Goal: Information Seeking & Learning: Learn about a topic

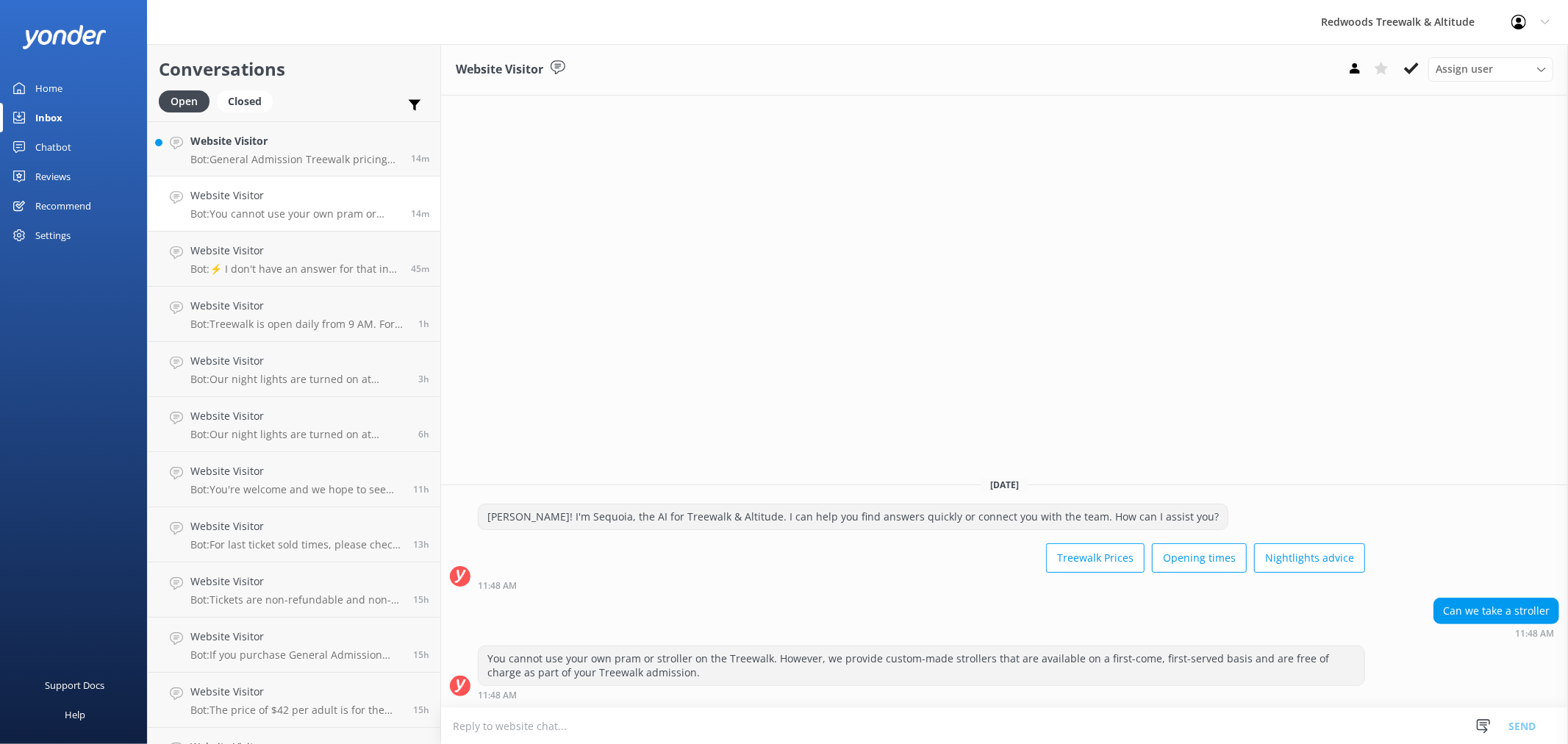
click at [264, 149] on h4 "Website Visitor" at bounding box center [295, 141] width 209 height 16
click at [78, 82] on link "Home" at bounding box center [73, 88] width 147 height 30
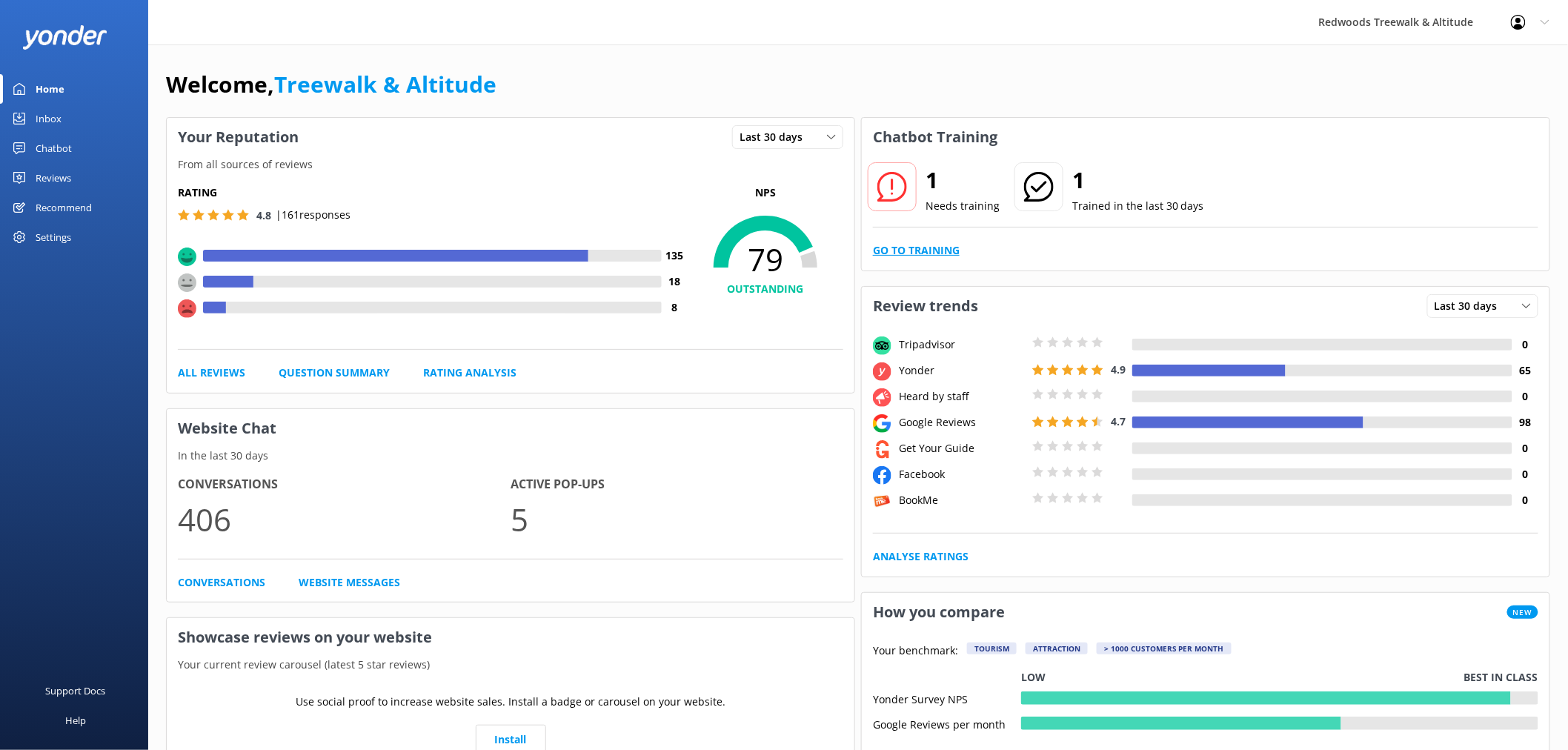
click at [942, 248] on link "Go to Training" at bounding box center [916, 250] width 86 height 16
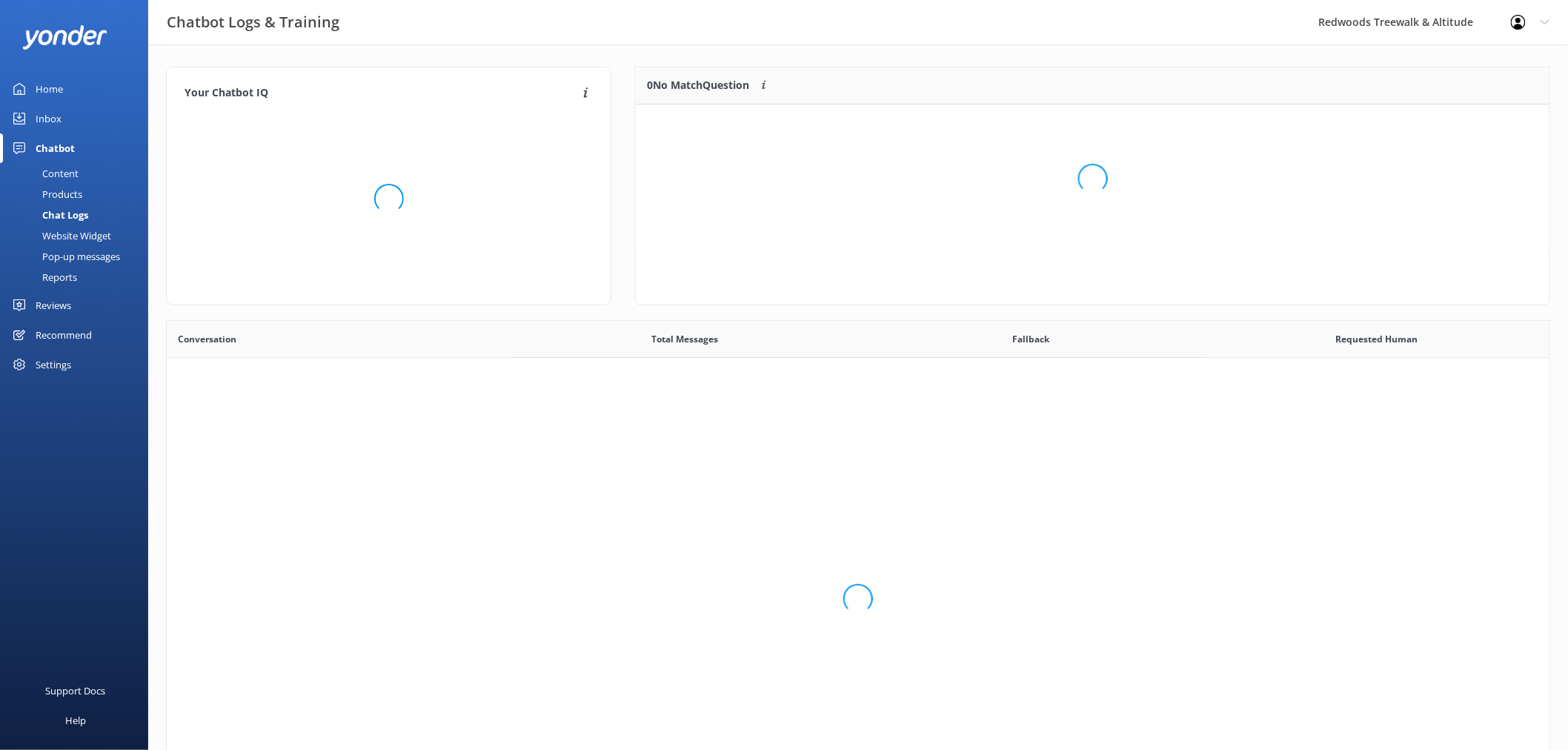
scroll to position [507, 1371]
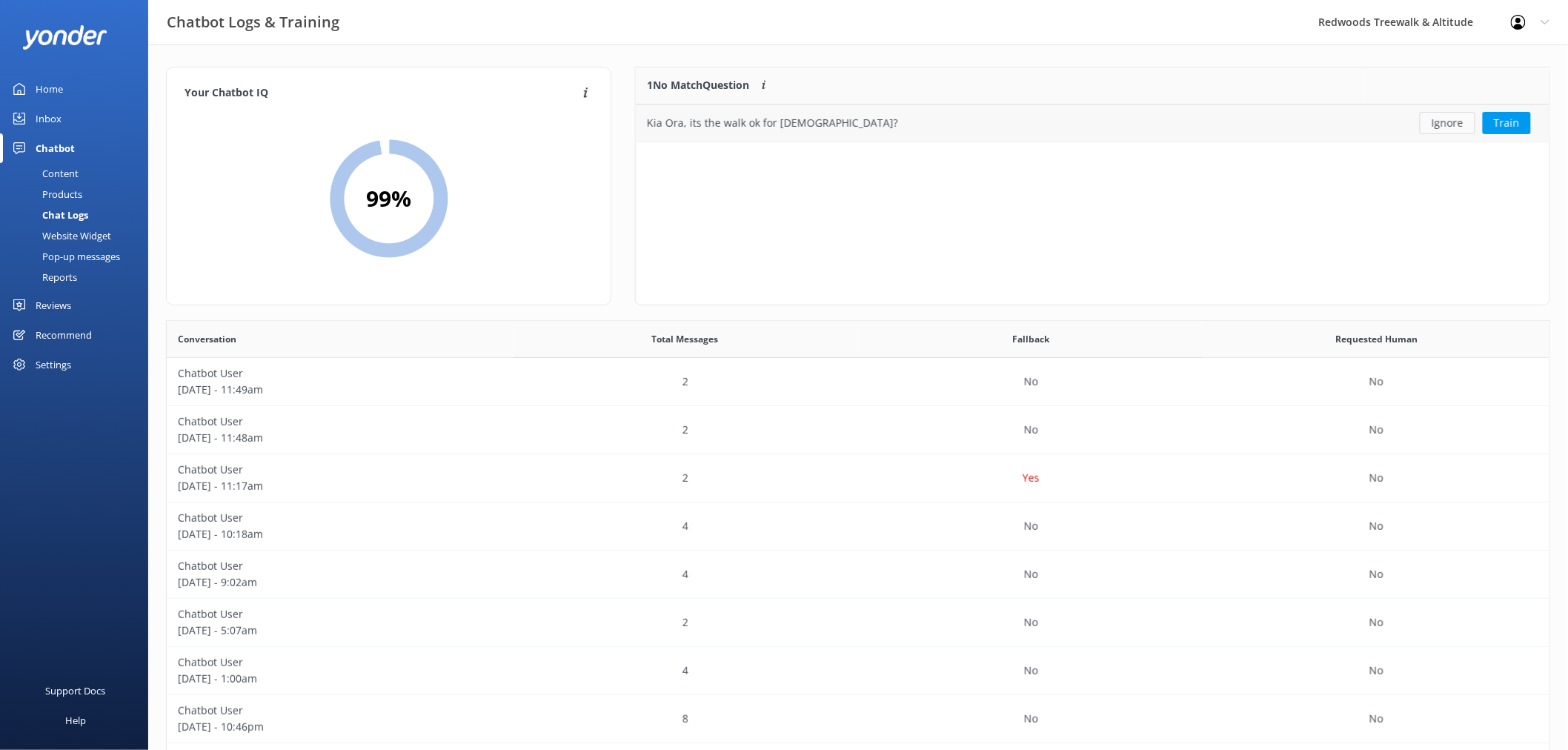
click at [1439, 119] on button "Ignore" at bounding box center [1447, 123] width 56 height 22
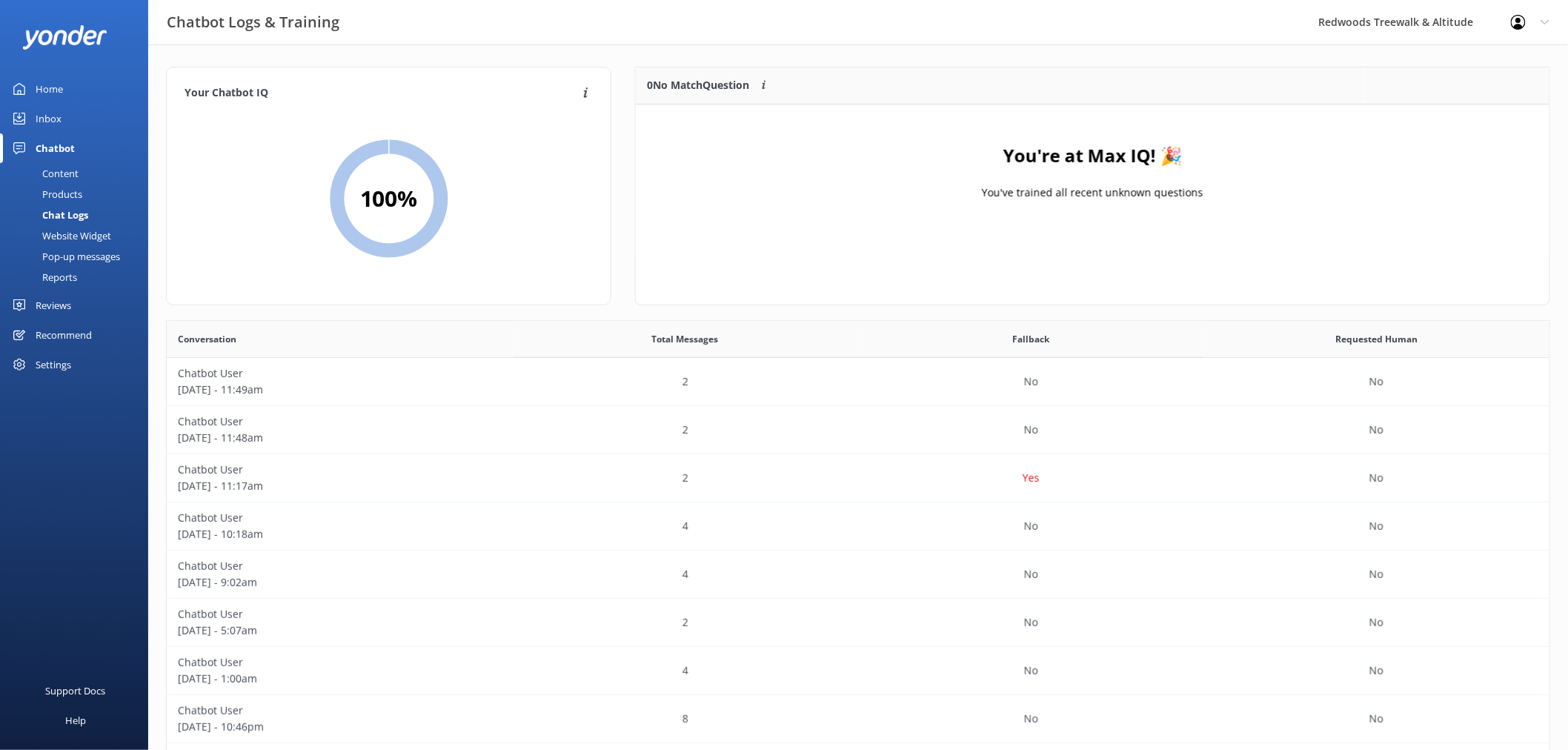
click at [53, 86] on div "Home" at bounding box center [50, 89] width 27 height 30
